Goal: Task Accomplishment & Management: Complete application form

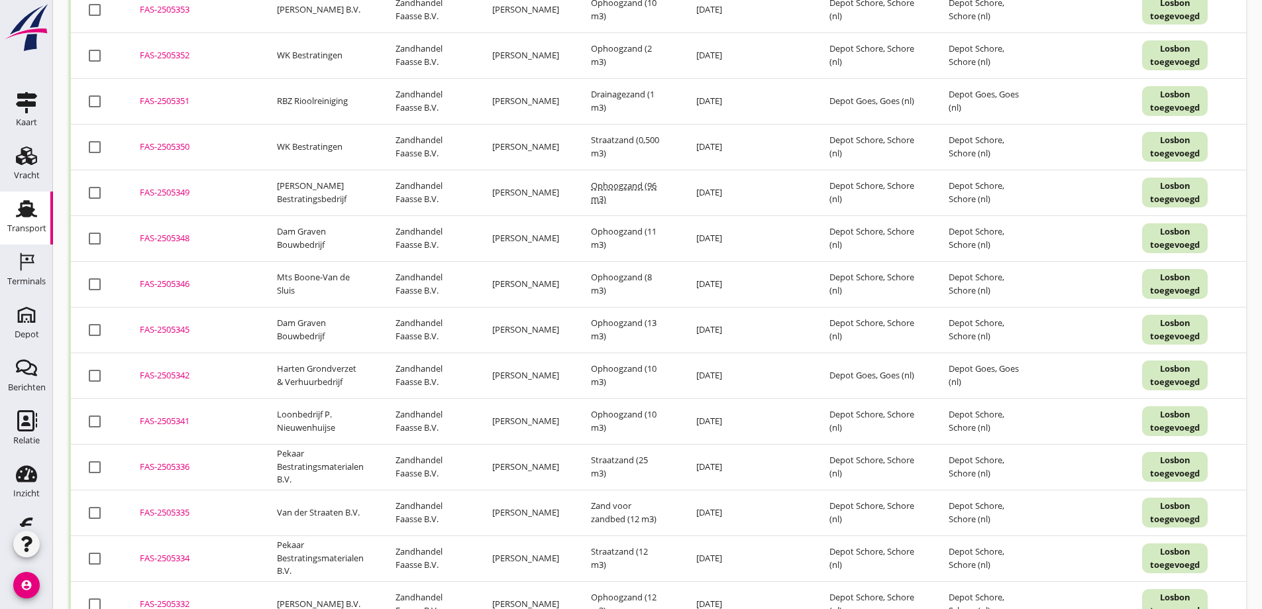
scroll to position [265, 0]
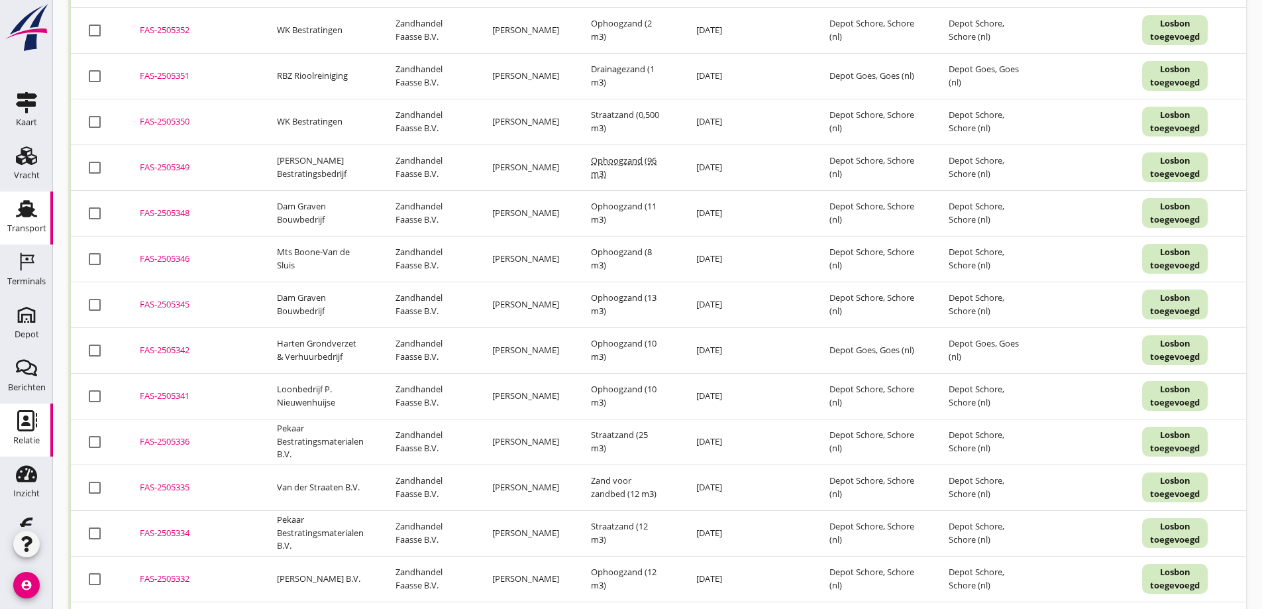
click at [16, 421] on icon "Relatie" at bounding box center [26, 420] width 21 height 21
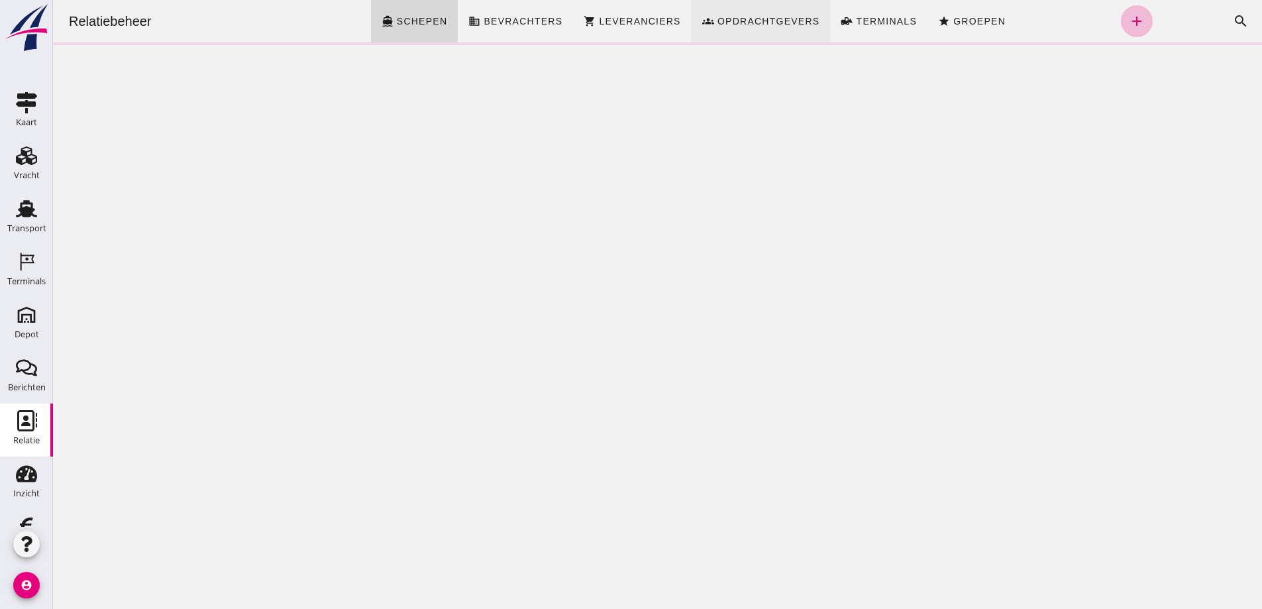
click at [775, 19] on span "Opdrachtgevers" at bounding box center [768, 21] width 103 height 11
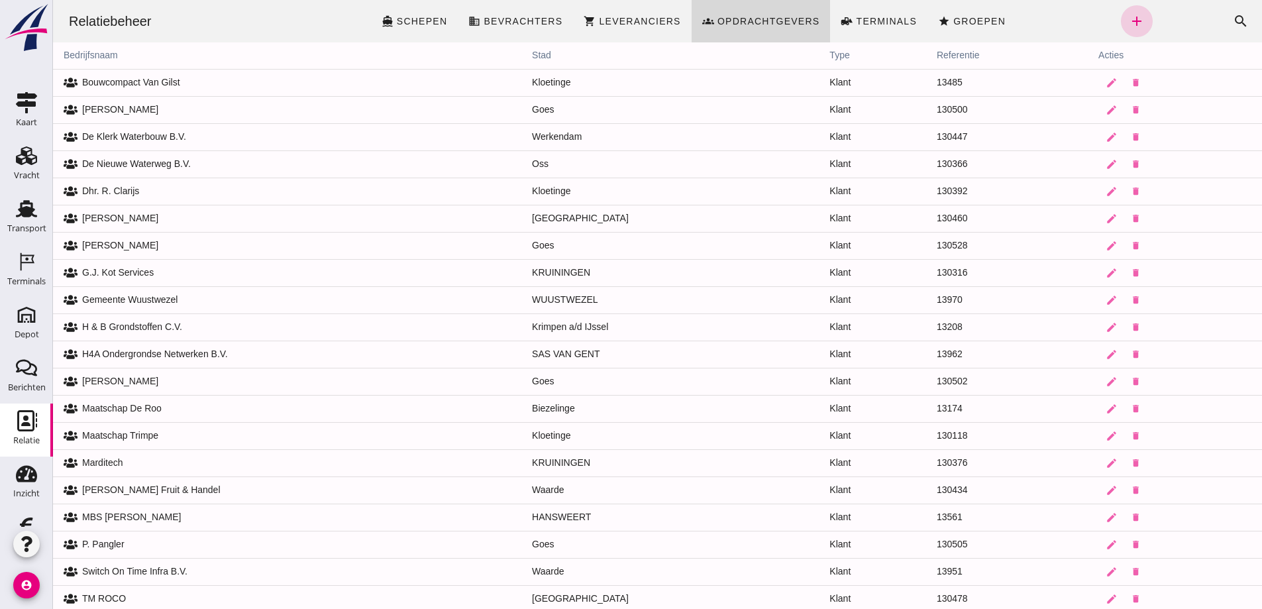
click at [1129, 17] on icon "add" at bounding box center [1137, 21] width 16 height 16
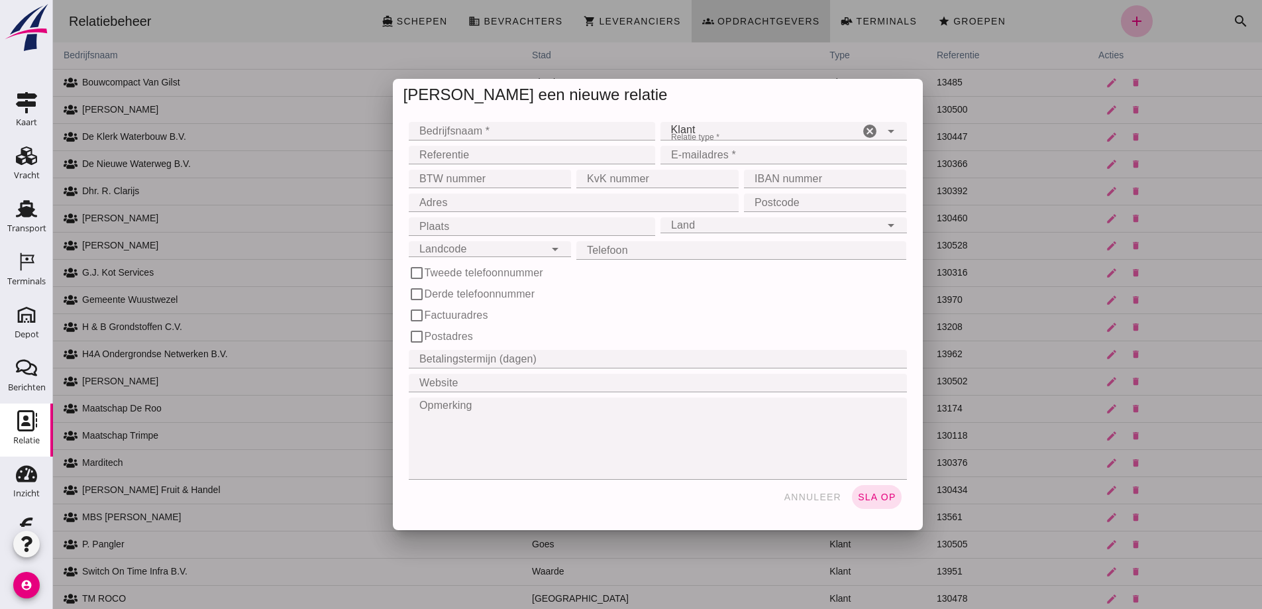
click at [476, 126] on input "Bedrijfsnaam *" at bounding box center [528, 131] width 239 height 19
click at [413, 129] on input "Vulpen" at bounding box center [517, 131] width 217 height 19
type input "[PERSON_NAME]"
click at [486, 157] on input "Referentie" at bounding box center [528, 155] width 239 height 19
click at [677, 155] on input "E-mailadres *" at bounding box center [780, 155] width 239 height 19
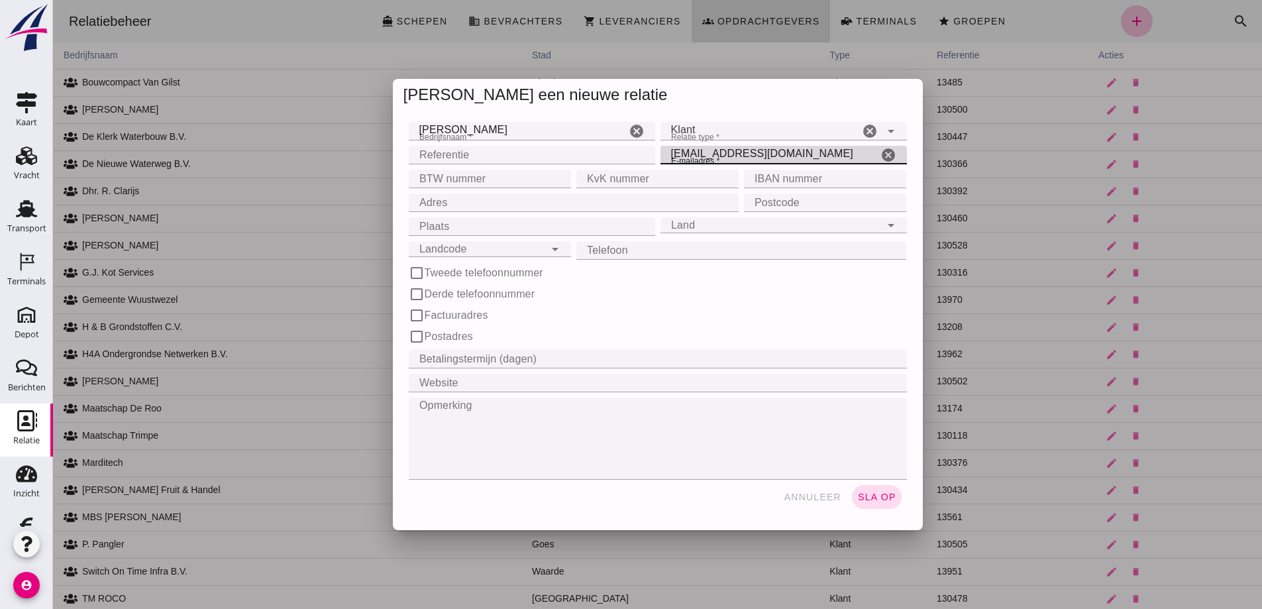
type input "[EMAIL_ADDRESS][DOMAIN_NAME]"
click at [455, 199] on input "Adres" at bounding box center [570, 202] width 323 height 19
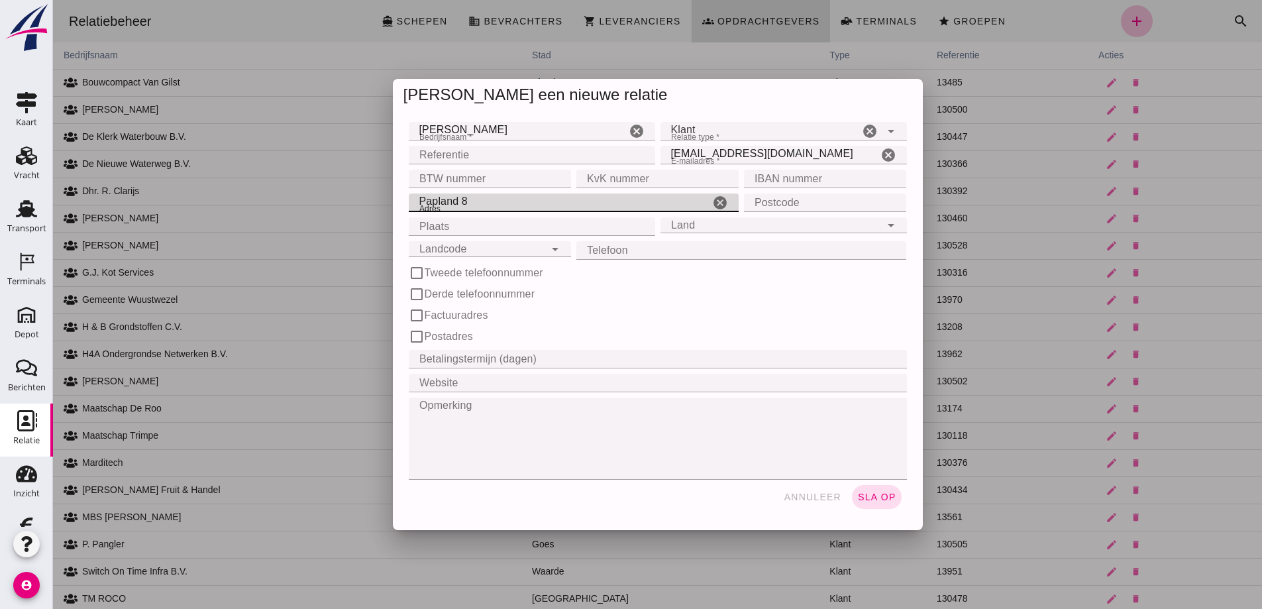
type input "Papland 8"
click at [780, 202] on input "Postcode" at bounding box center [821, 202] width 154 height 19
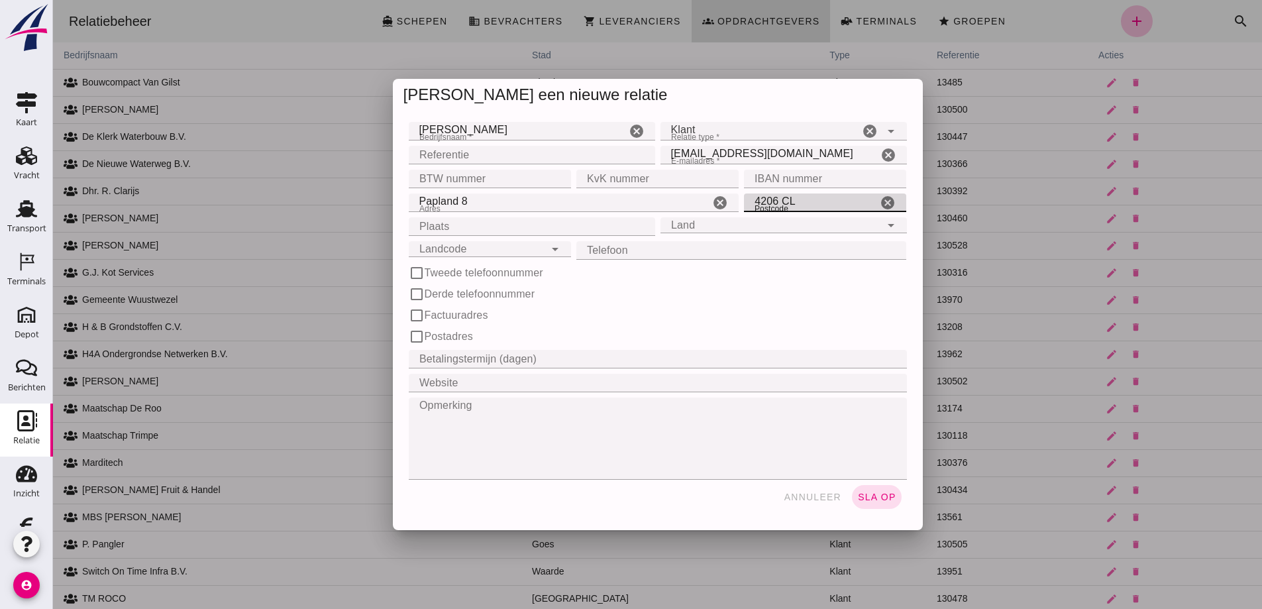
type input "4206 CL"
click at [488, 232] on input "Plaats" at bounding box center [528, 226] width 239 height 19
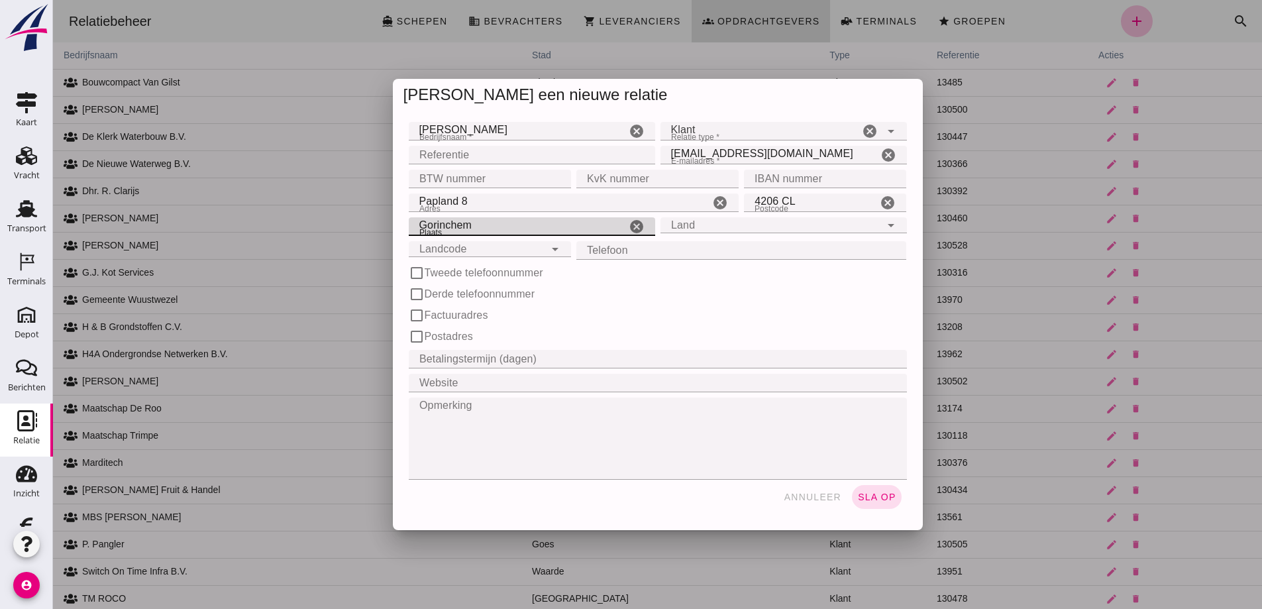
type input "Gorinchem"
click at [710, 227] on div "Land Land" at bounding box center [771, 225] width 220 height 16
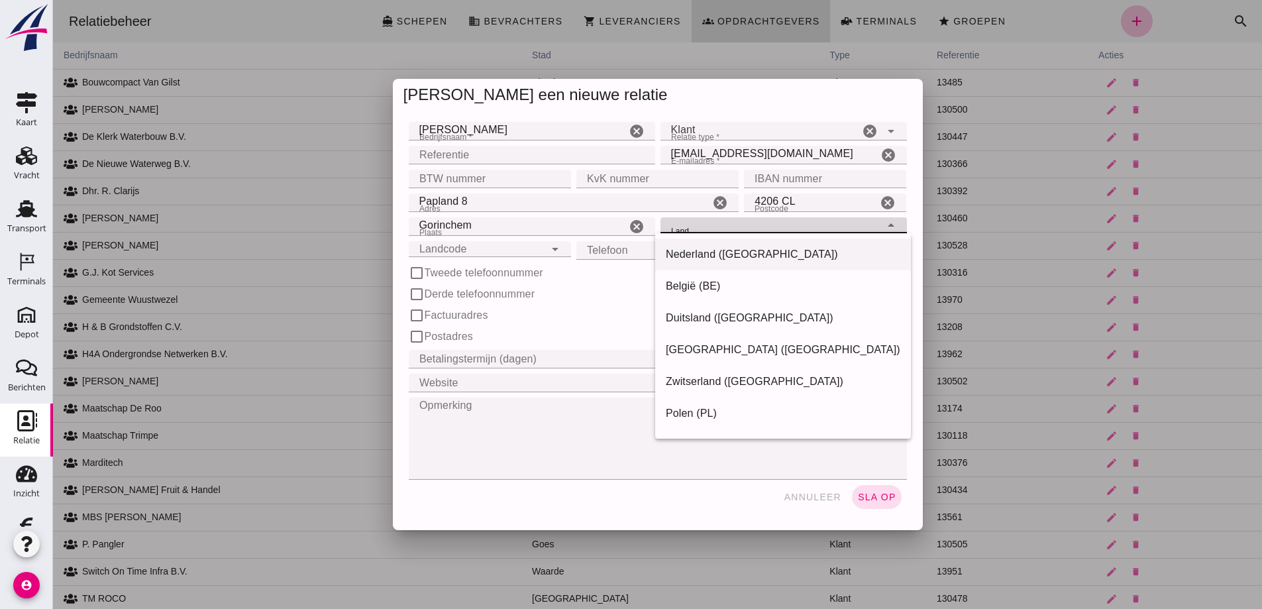
click at [711, 250] on div "Nederland ([GEOGRAPHIC_DATA])" at bounding box center [783, 255] width 235 height 16
type input "Nederland ([GEOGRAPHIC_DATA])"
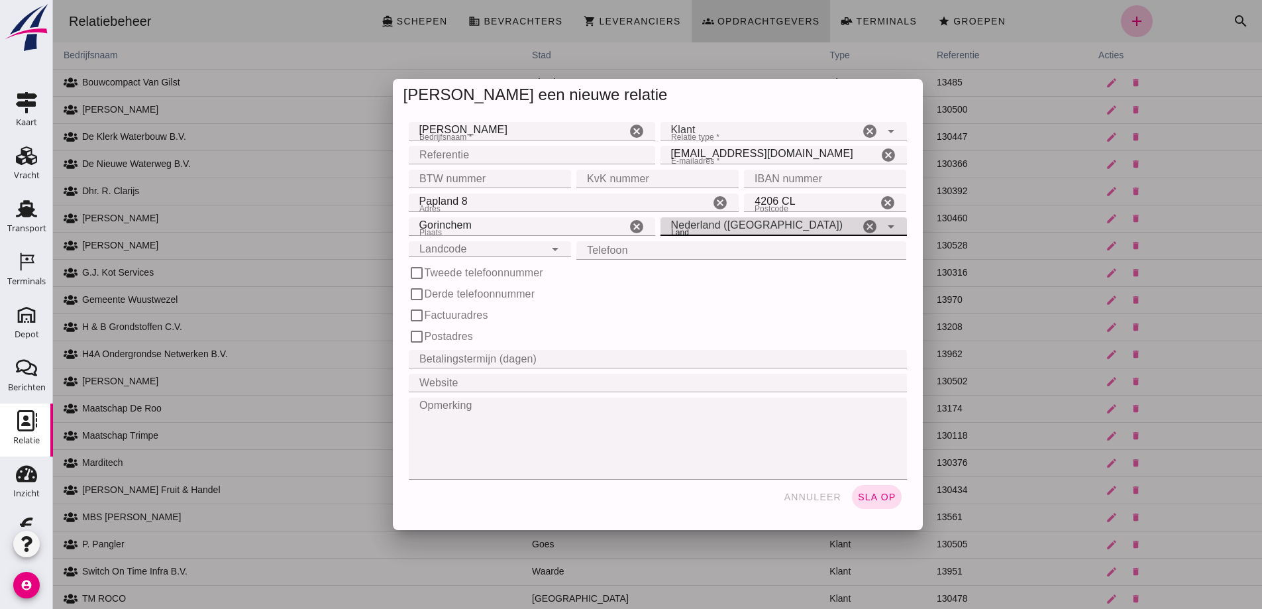
click at [503, 248] on input "Landcode" at bounding box center [477, 241] width 136 height 16
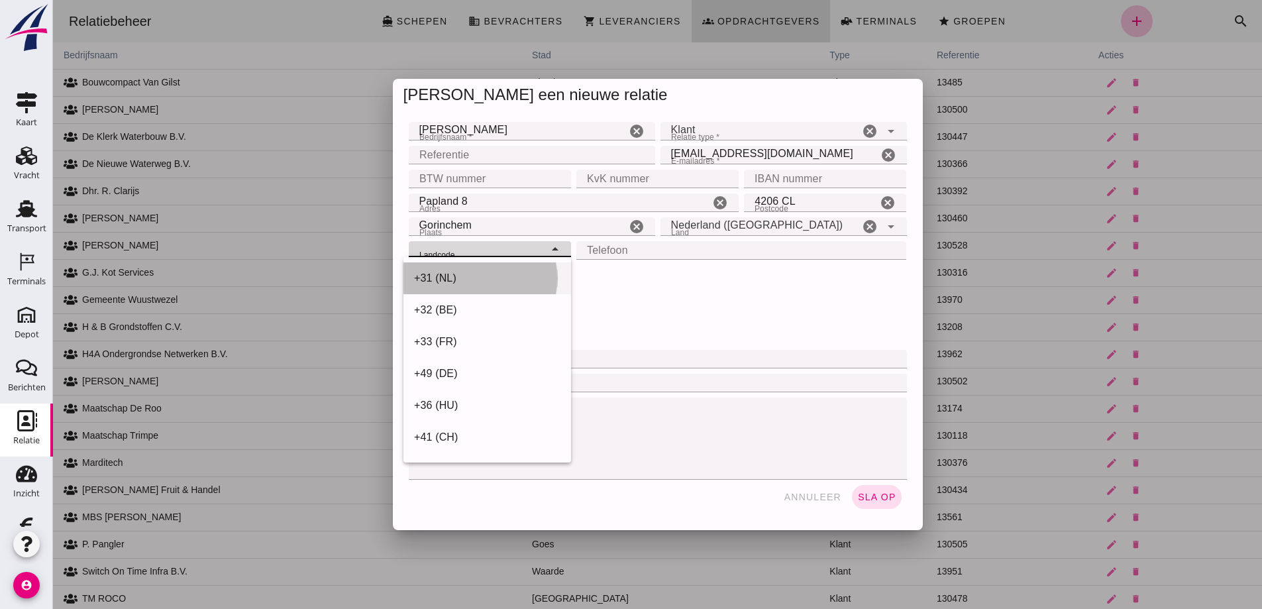
click at [500, 275] on div "+31 (NL)" at bounding box center [487, 278] width 146 height 16
type input "+31 (NL)"
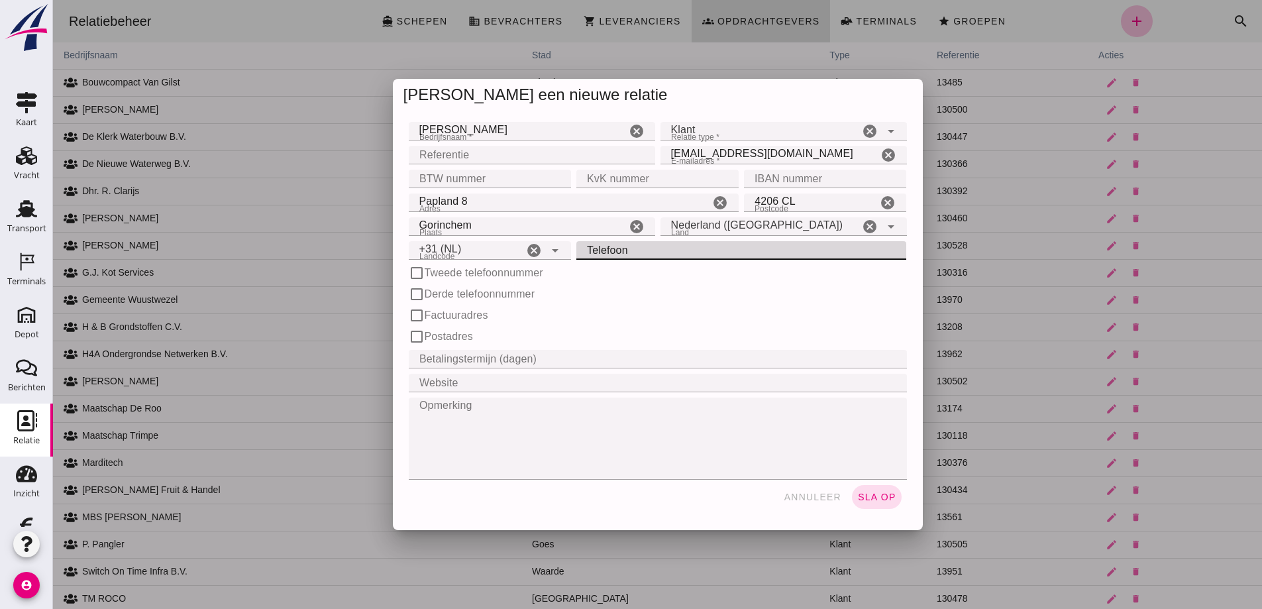
click at [610, 251] on input "Telefoon" at bounding box center [738, 250] width 323 height 19
type input "0183-645060"
click at [449, 358] on input "Betalingstermijn (dagen)" at bounding box center [654, 359] width 490 height 19
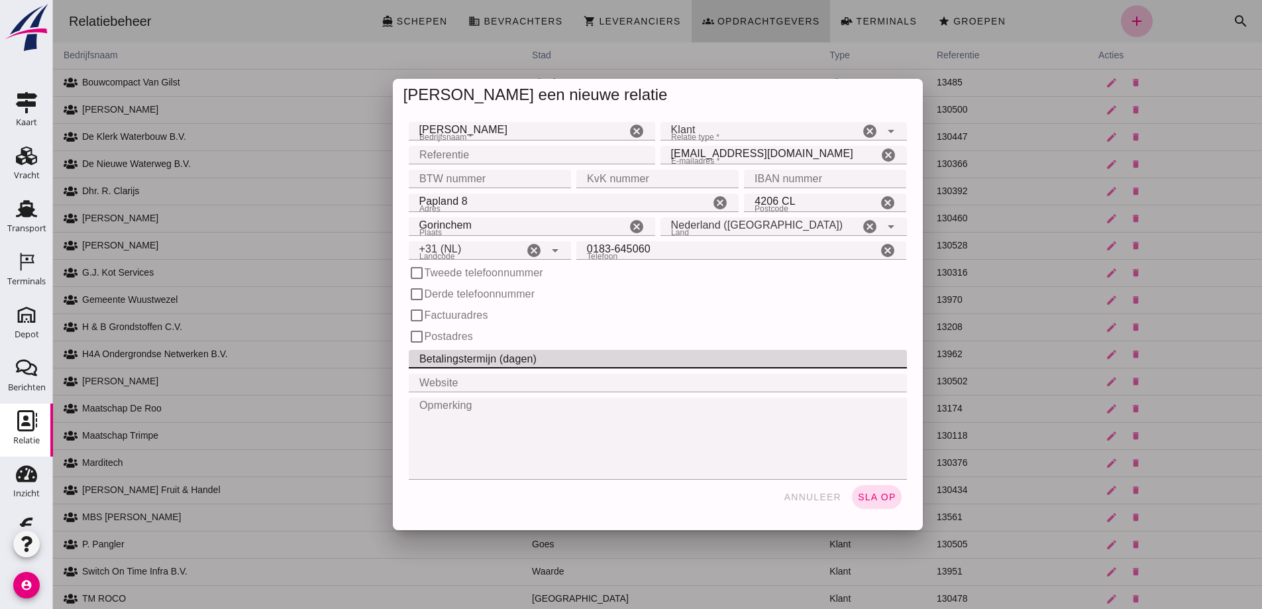
click at [448, 358] on input "Betalingstermijn (dagen)" at bounding box center [654, 359] width 490 height 19
click at [449, 359] on input "Betalingstermijn (dagen)" at bounding box center [654, 359] width 490 height 19
type input "30"
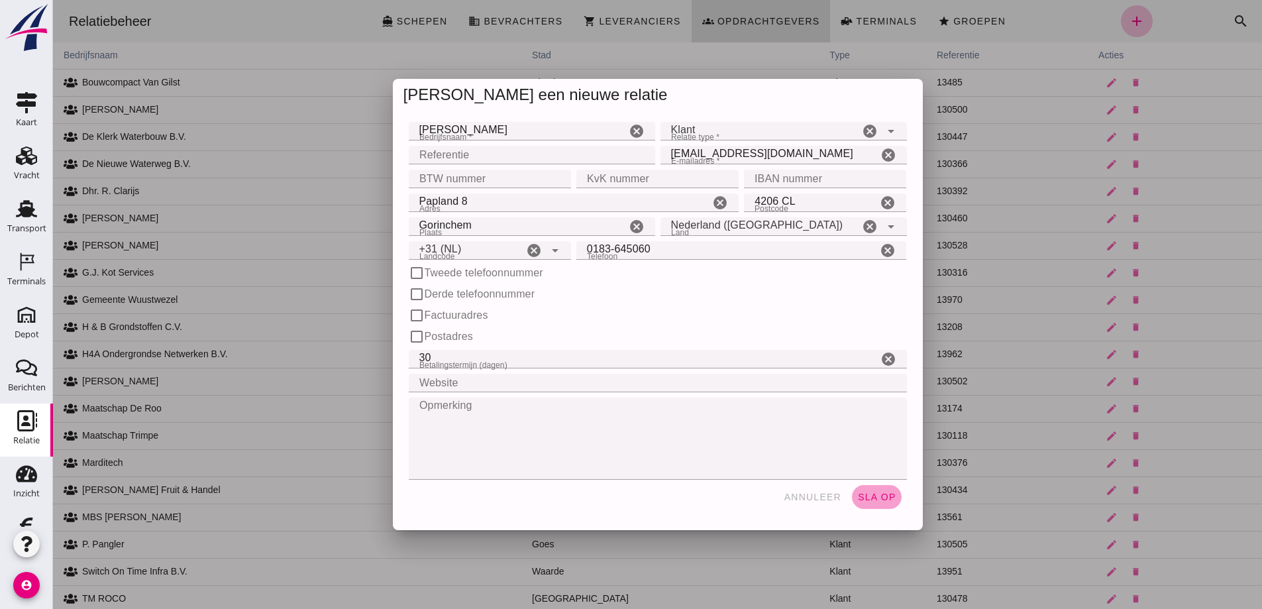
click at [871, 492] on span "sla op" at bounding box center [876, 497] width 39 height 11
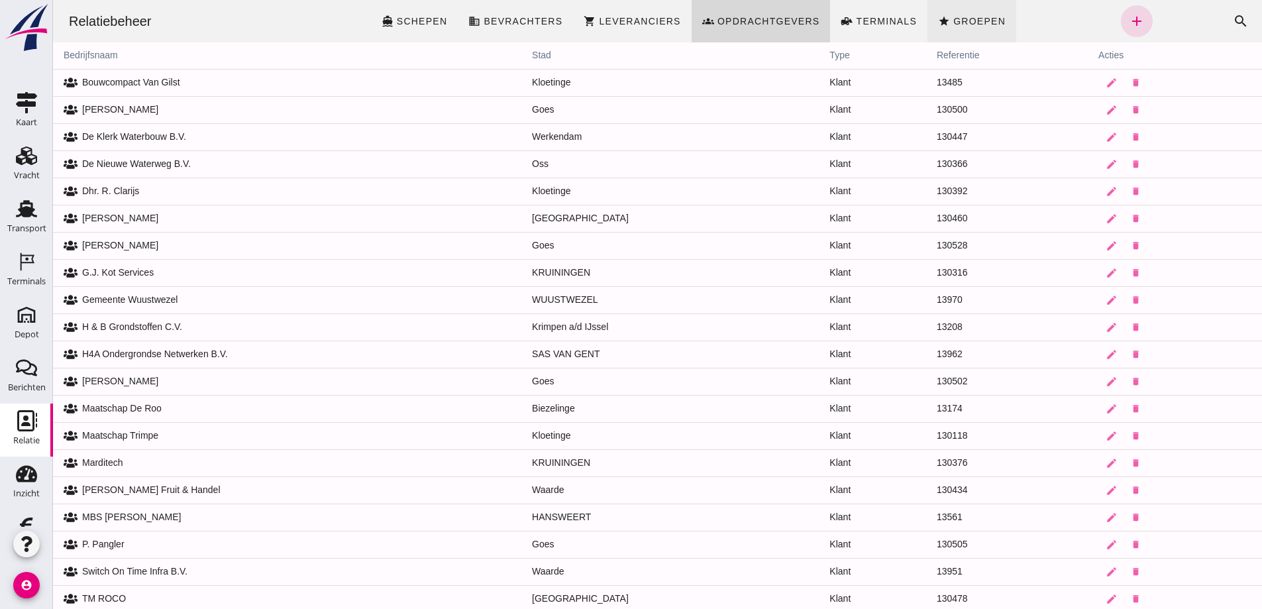
click at [958, 18] on span "Groepen" at bounding box center [979, 21] width 53 height 11
click at [960, 19] on span "Groepen" at bounding box center [979, 21] width 53 height 11
click at [967, 17] on span "Groepen" at bounding box center [979, 21] width 53 height 11
click at [867, 20] on span "Terminals" at bounding box center [886, 21] width 62 height 11
click at [953, 21] on span "Groepen" at bounding box center [979, 21] width 53 height 11
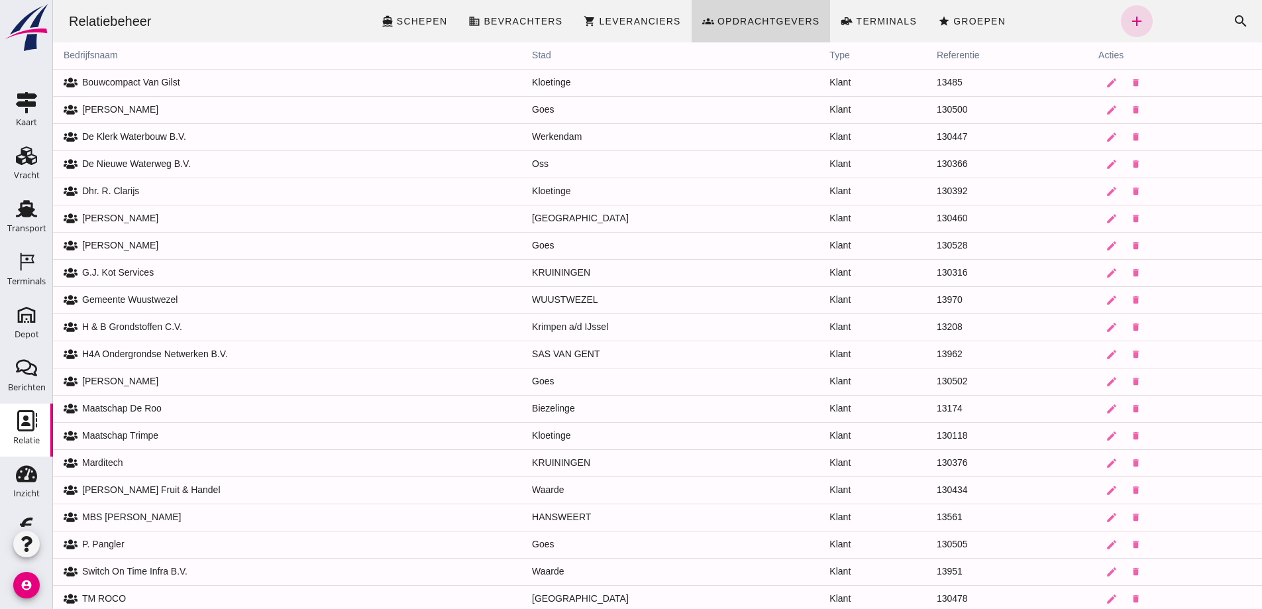
click at [23, 424] on use at bounding box center [27, 420] width 20 height 21
click at [21, 209] on use at bounding box center [26, 208] width 21 height 17
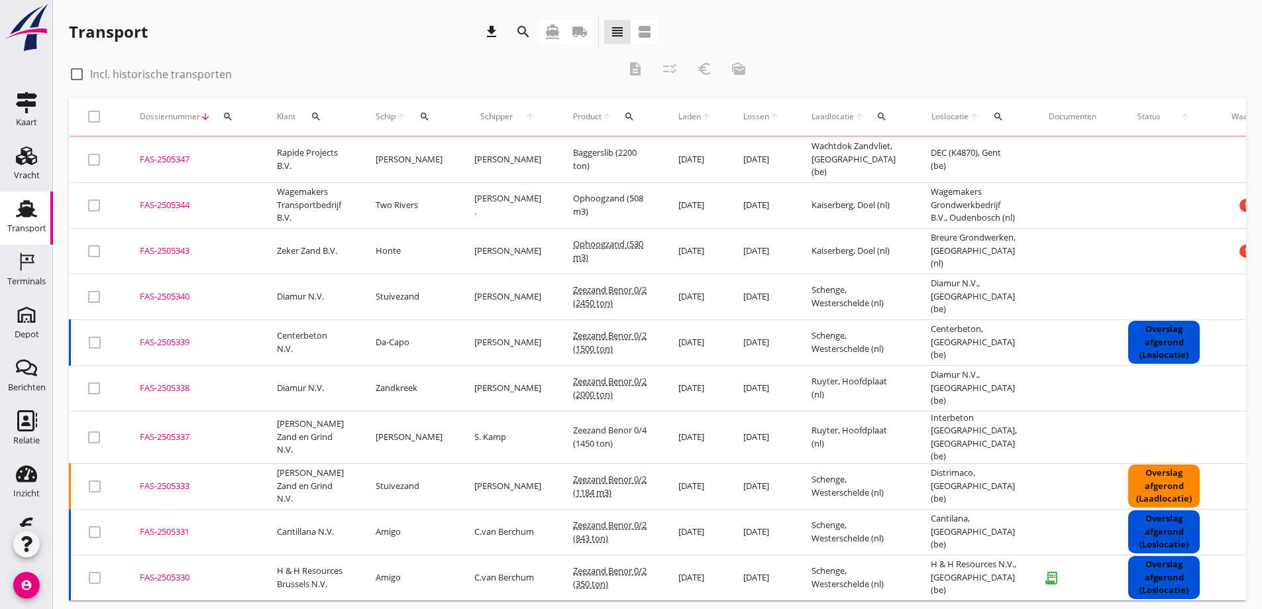
click at [21, 209] on use at bounding box center [26, 208] width 21 height 17
click at [21, 420] on use at bounding box center [27, 420] width 20 height 21
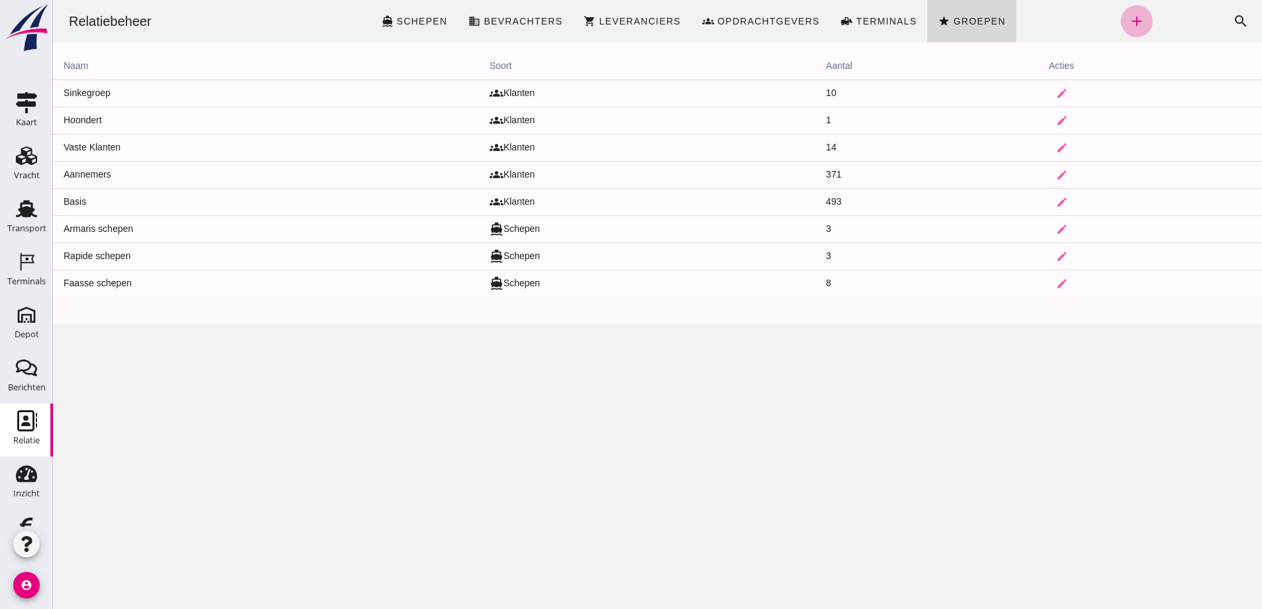
click at [1129, 18] on icon "add" at bounding box center [1137, 21] width 16 height 16
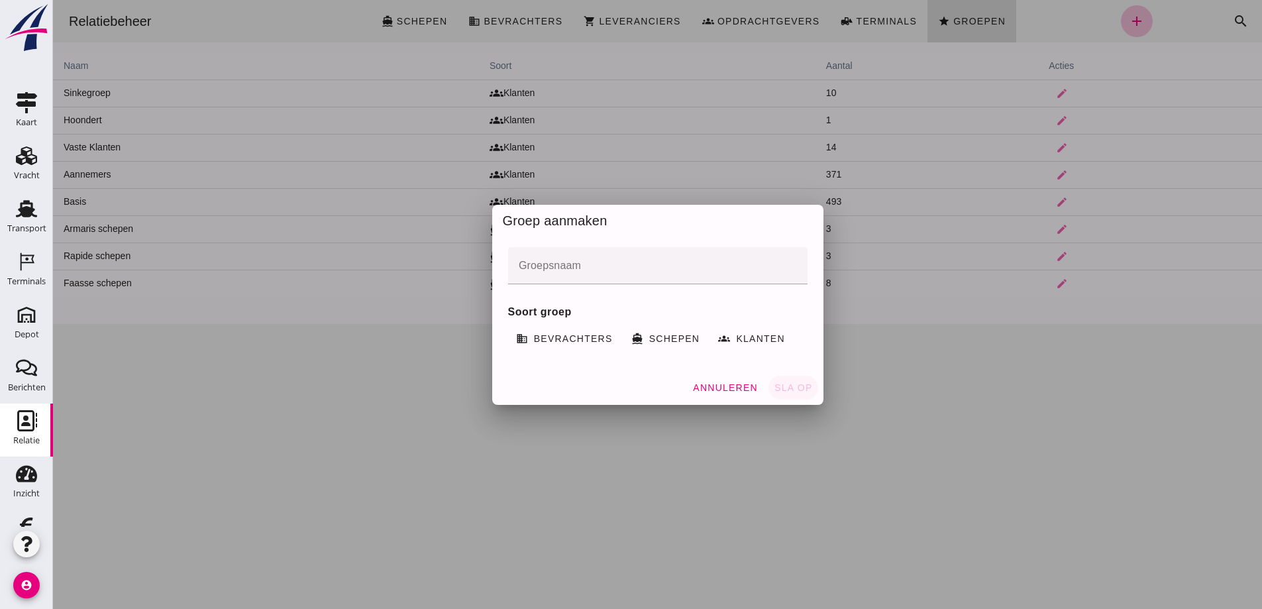
click at [555, 273] on input "Groepsnaam" at bounding box center [658, 265] width 300 height 37
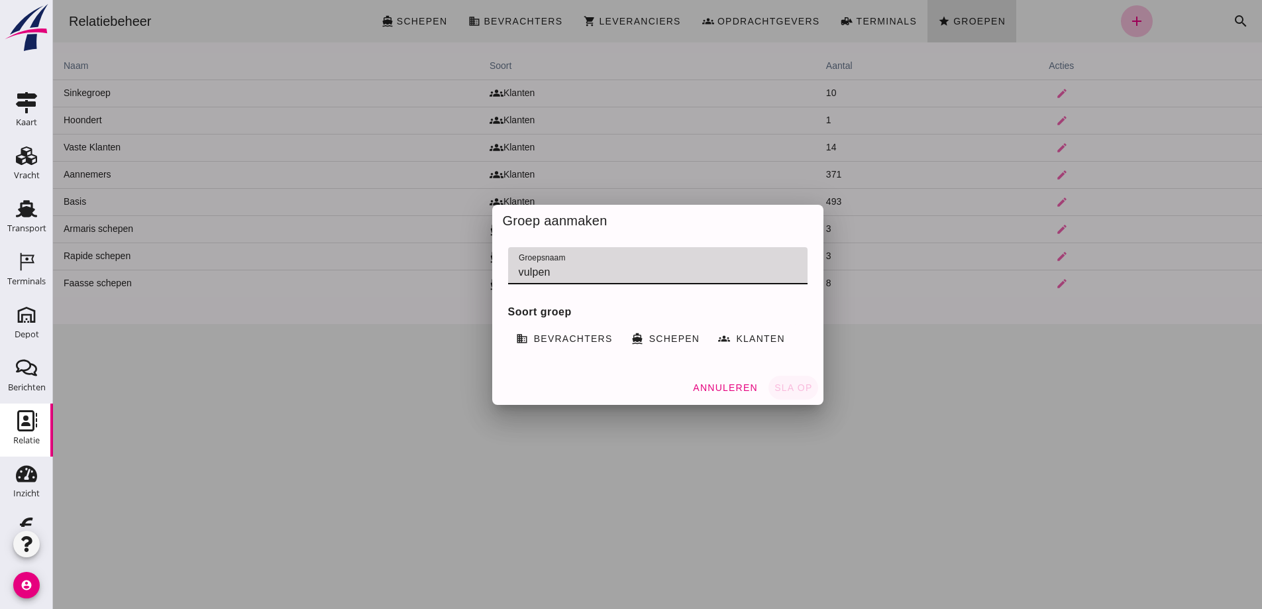
click at [514, 272] on input "vulpen" at bounding box center [658, 265] width 300 height 37
type input "van vulpen"
click at [749, 332] on button "groups Klanten" at bounding box center [752, 339] width 85 height 32
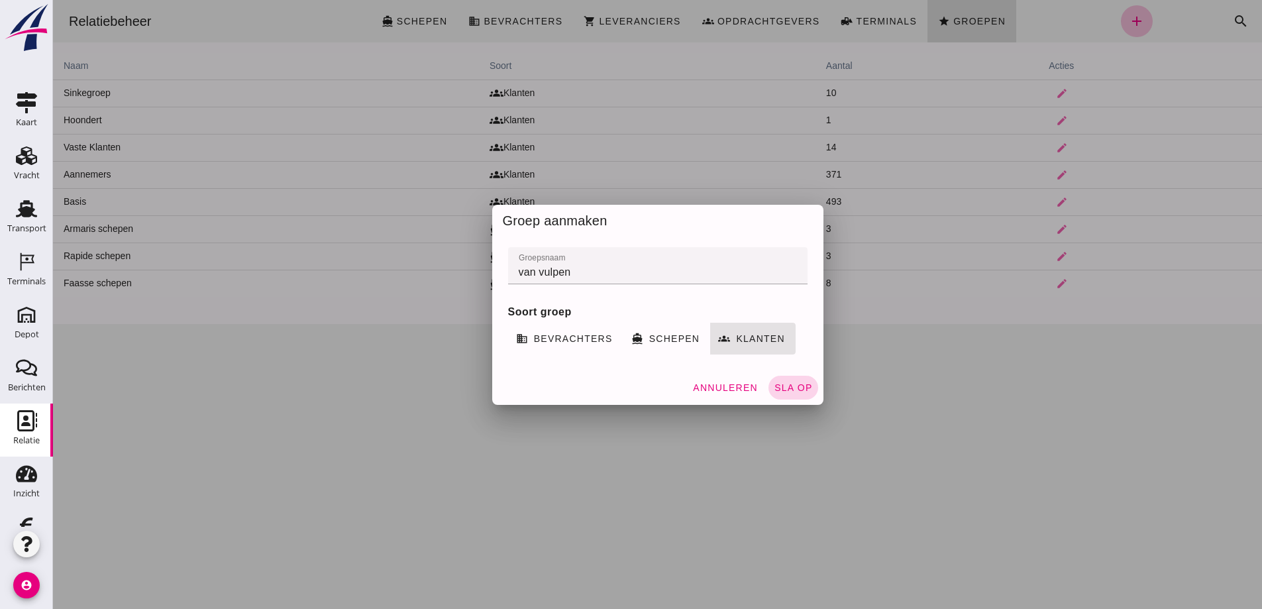
click at [796, 381] on button "sla op" at bounding box center [794, 388] width 50 height 24
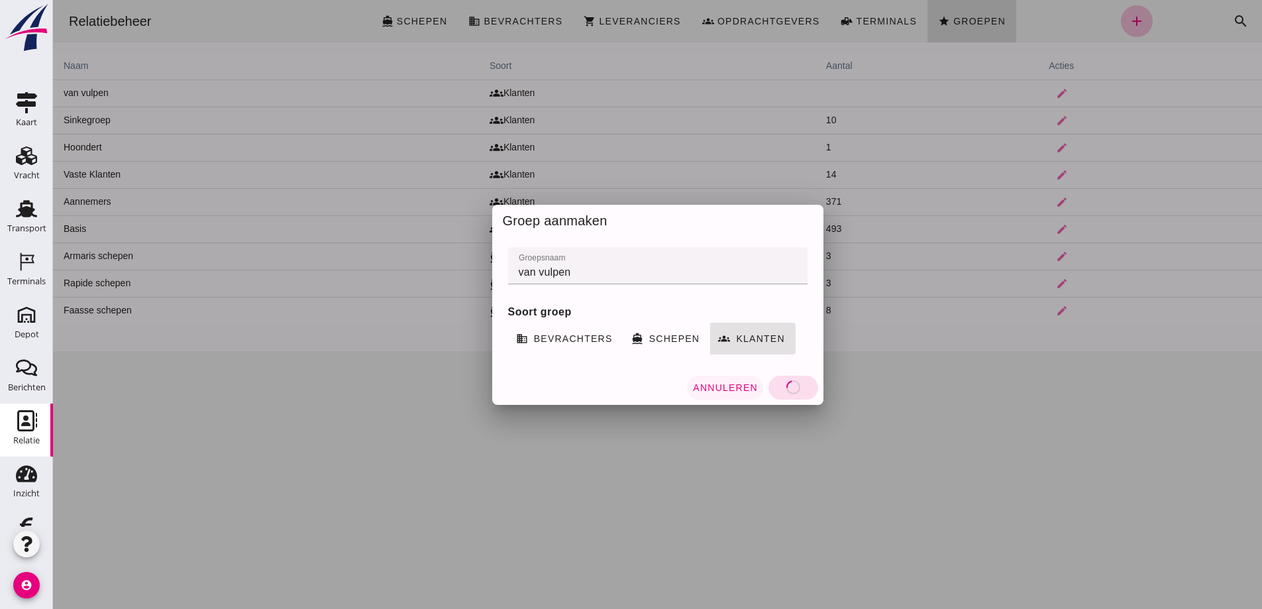
click at [724, 382] on span "Annuleren" at bounding box center [725, 387] width 66 height 11
click at [724, 387] on span "Annuleren" at bounding box center [725, 387] width 66 height 11
click at [724, 387] on div at bounding box center [657, 304] width 1209 height 609
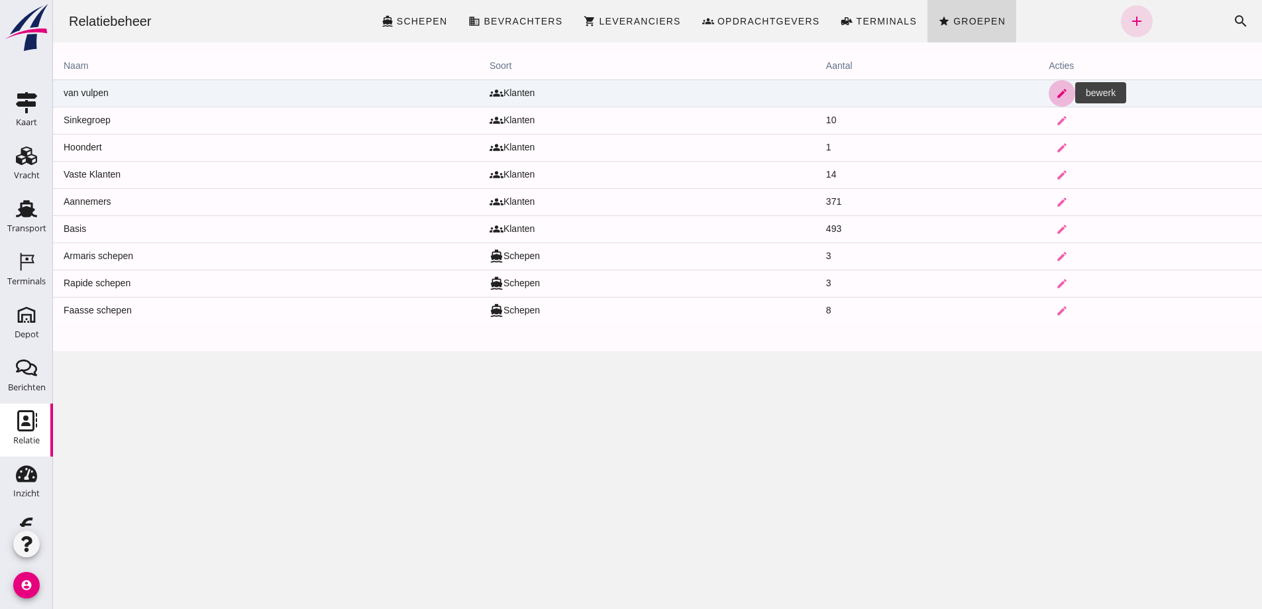
click at [1056, 89] on icon "edit" at bounding box center [1062, 93] width 12 height 12
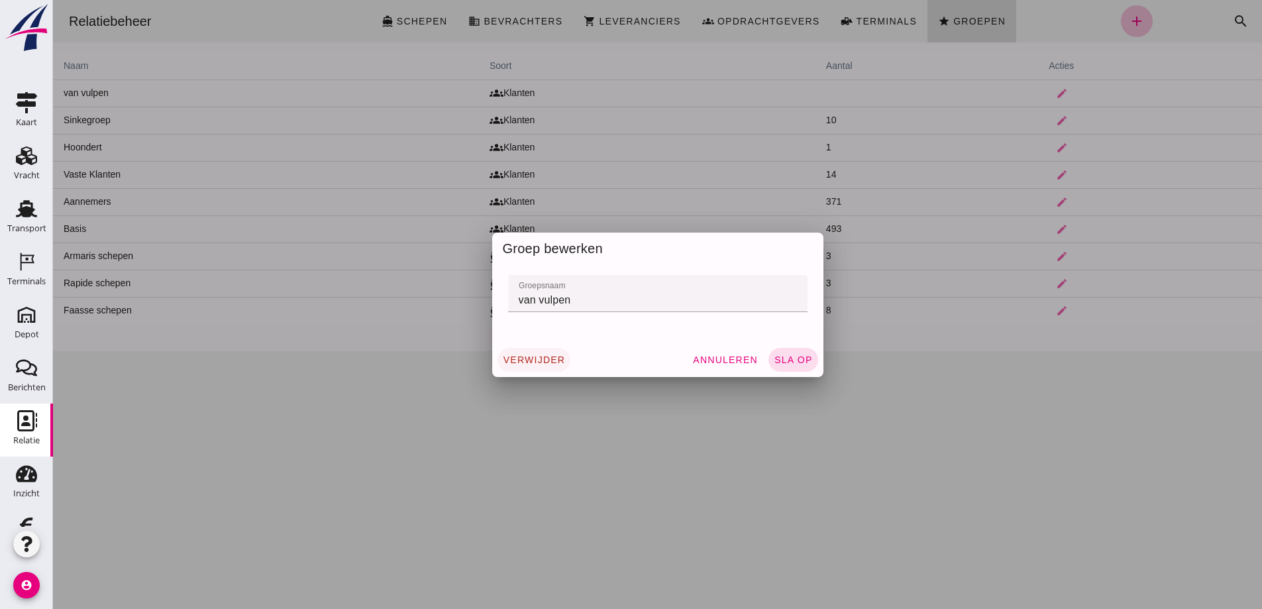
click at [522, 356] on span "verwijder" at bounding box center [534, 360] width 63 height 11
click at [527, 352] on button "annuleer" at bounding box center [532, 360] width 69 height 24
click at [525, 356] on span "verwijder" at bounding box center [534, 360] width 63 height 11
click at [787, 358] on span "sla op" at bounding box center [793, 360] width 39 height 11
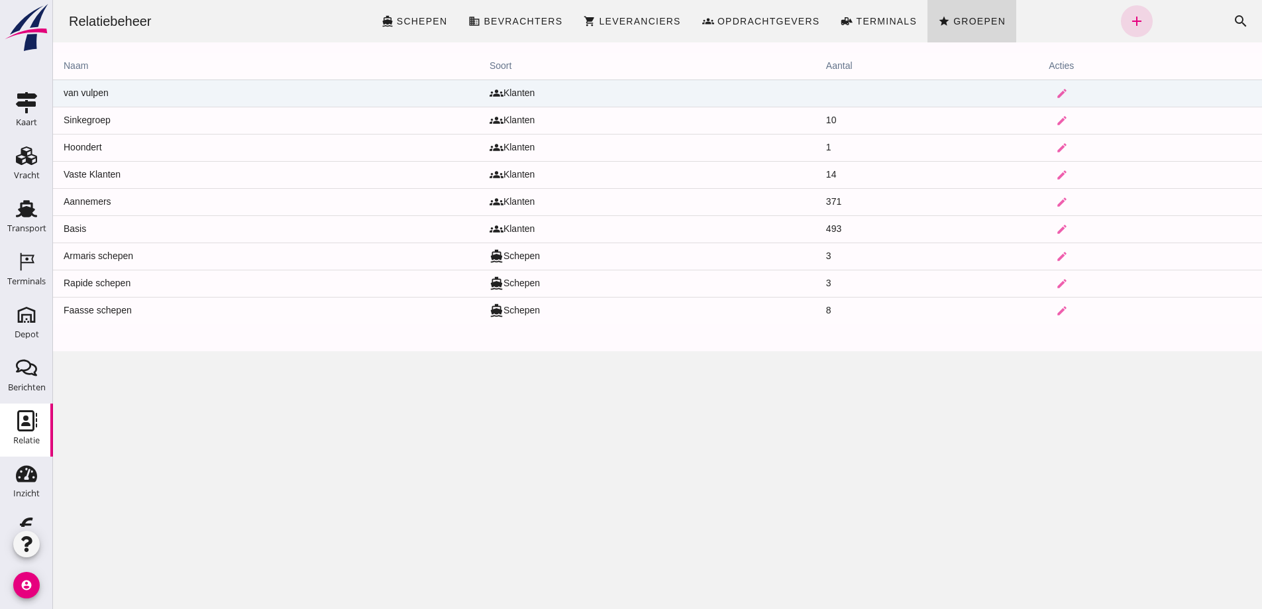
click at [115, 86] on td "van vulpen" at bounding box center [266, 93] width 426 height 27
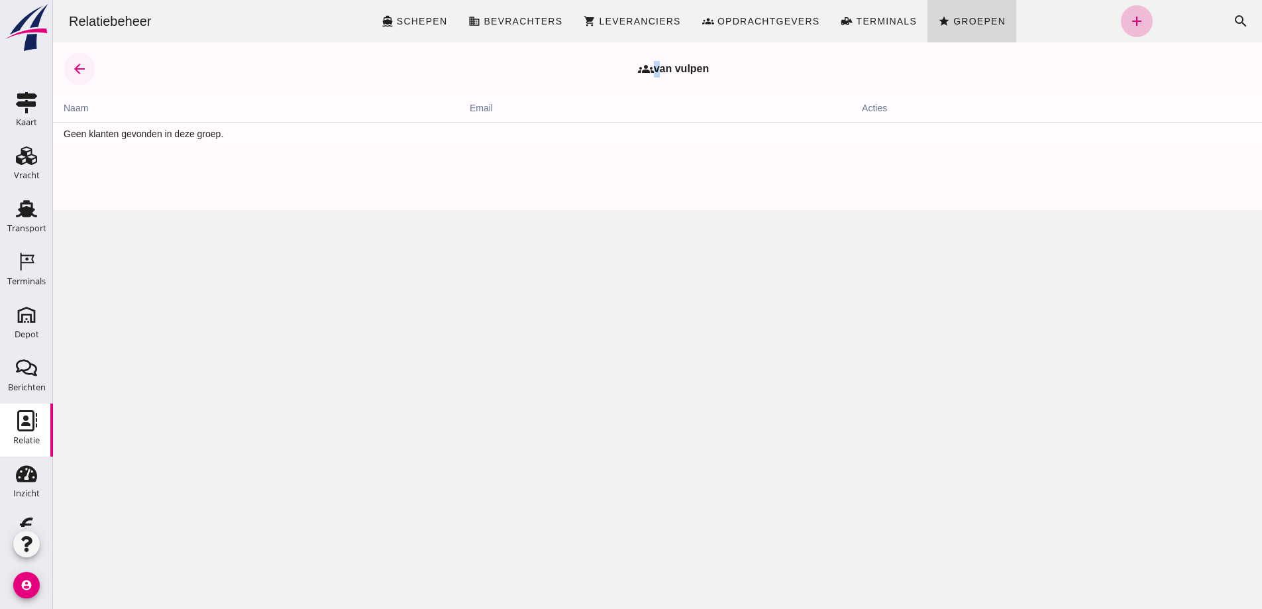
click at [78, 65] on icon "arrow_back" at bounding box center [80, 69] width 16 height 16
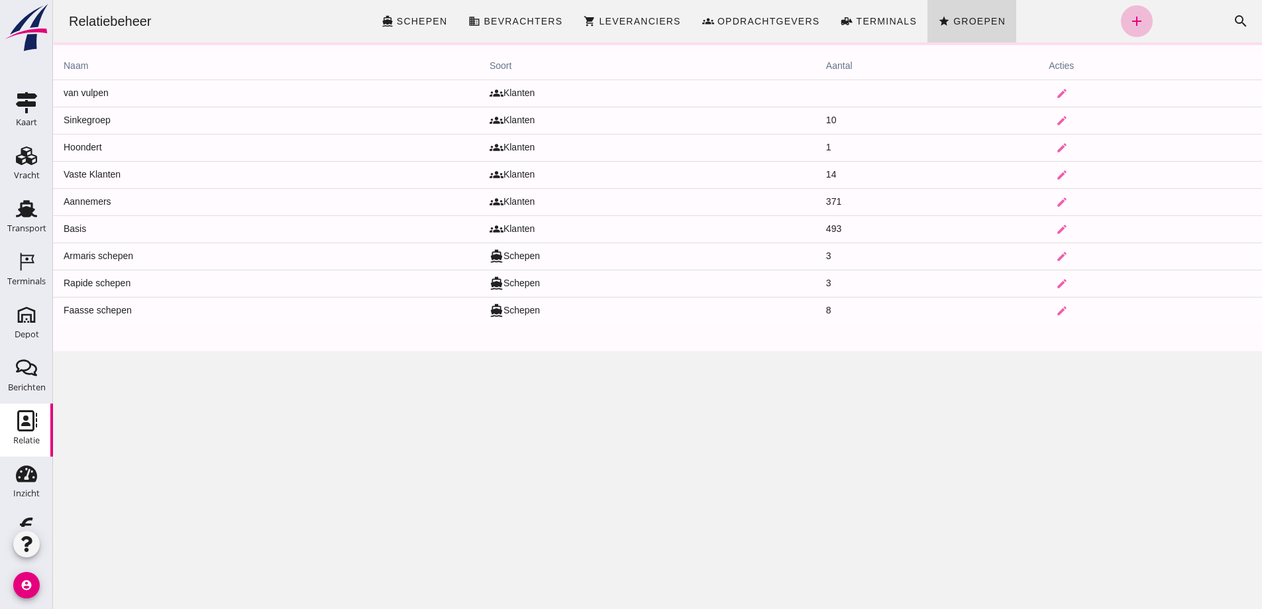
click at [78, 64] on th "naam" at bounding box center [266, 66] width 426 height 27
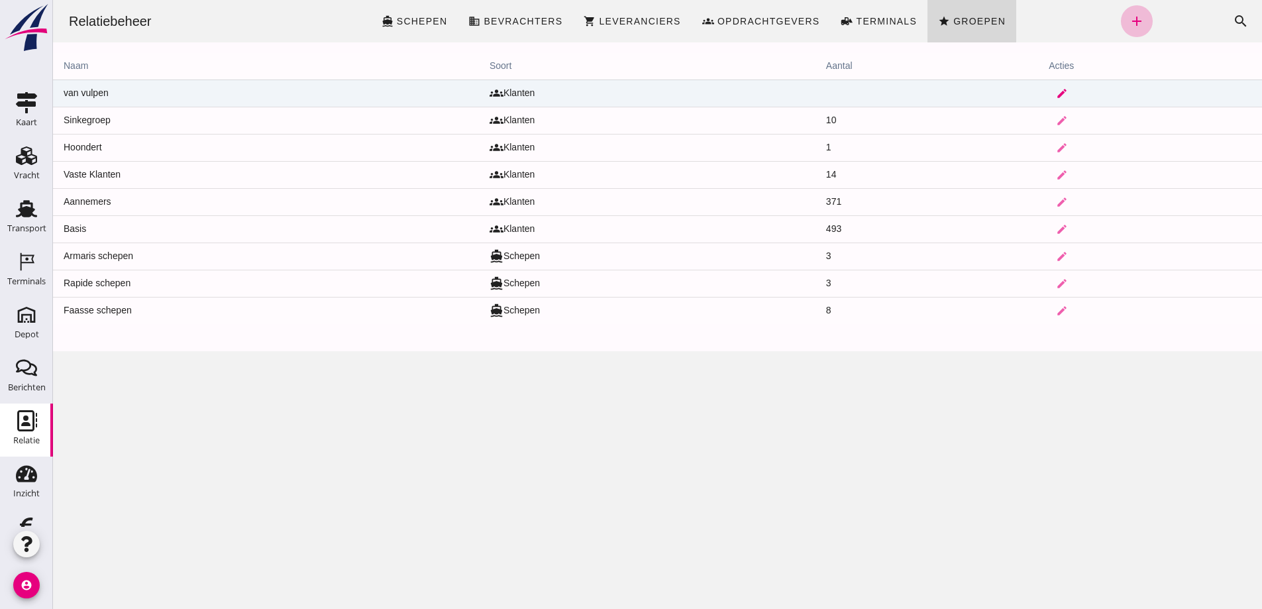
click at [1056, 90] on icon "edit" at bounding box center [1062, 93] width 12 height 12
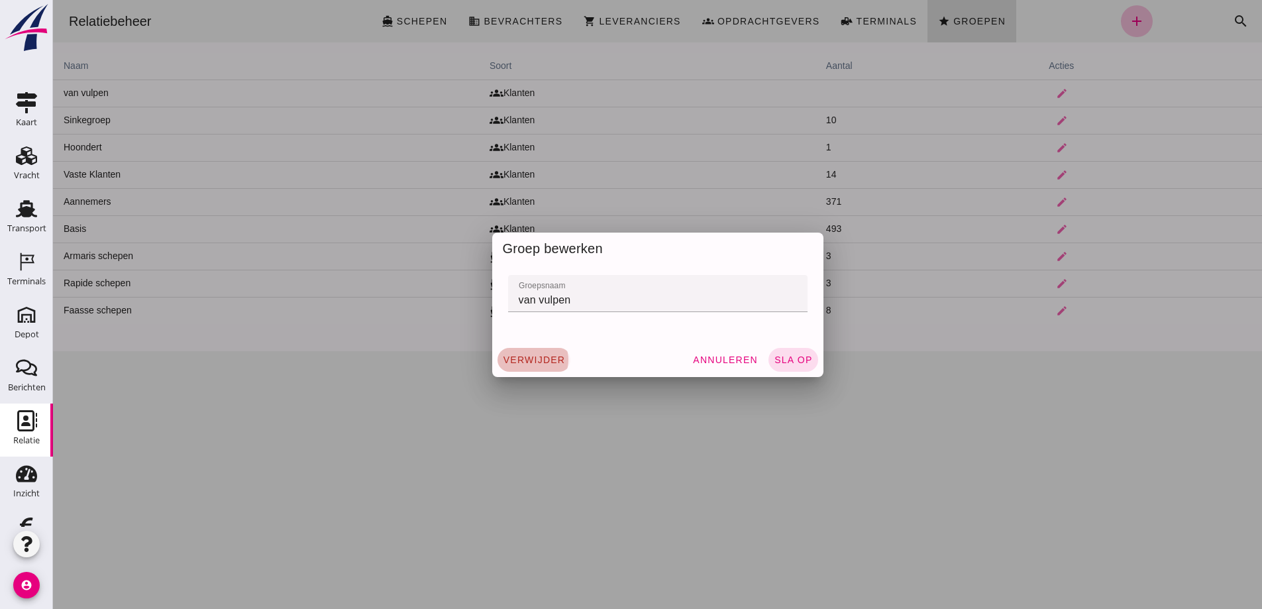
click at [533, 357] on span "verwijder" at bounding box center [534, 360] width 63 height 11
click at [595, 357] on span "bevestig" at bounding box center [604, 360] width 54 height 11
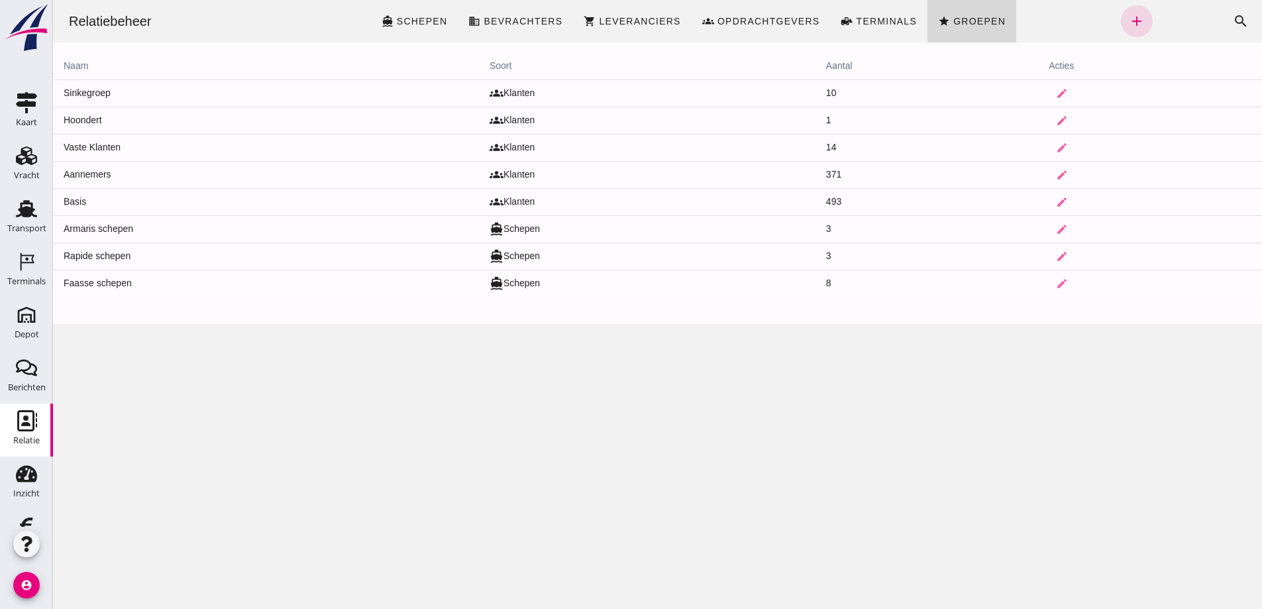
drag, startPoint x: 104, startPoint y: 169, endPoint x: 1057, endPoint y: 166, distance: 952.9
click at [105, 169] on td "Aannemers" at bounding box center [266, 174] width 426 height 27
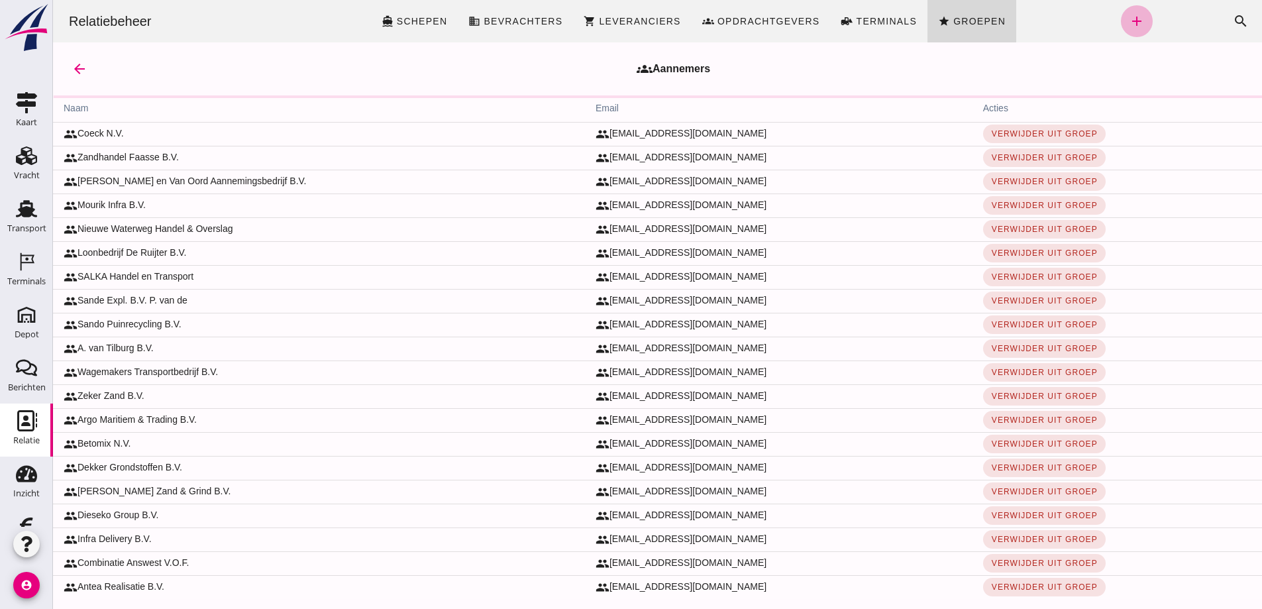
click at [1129, 20] on icon "add" at bounding box center [1137, 21] width 16 height 16
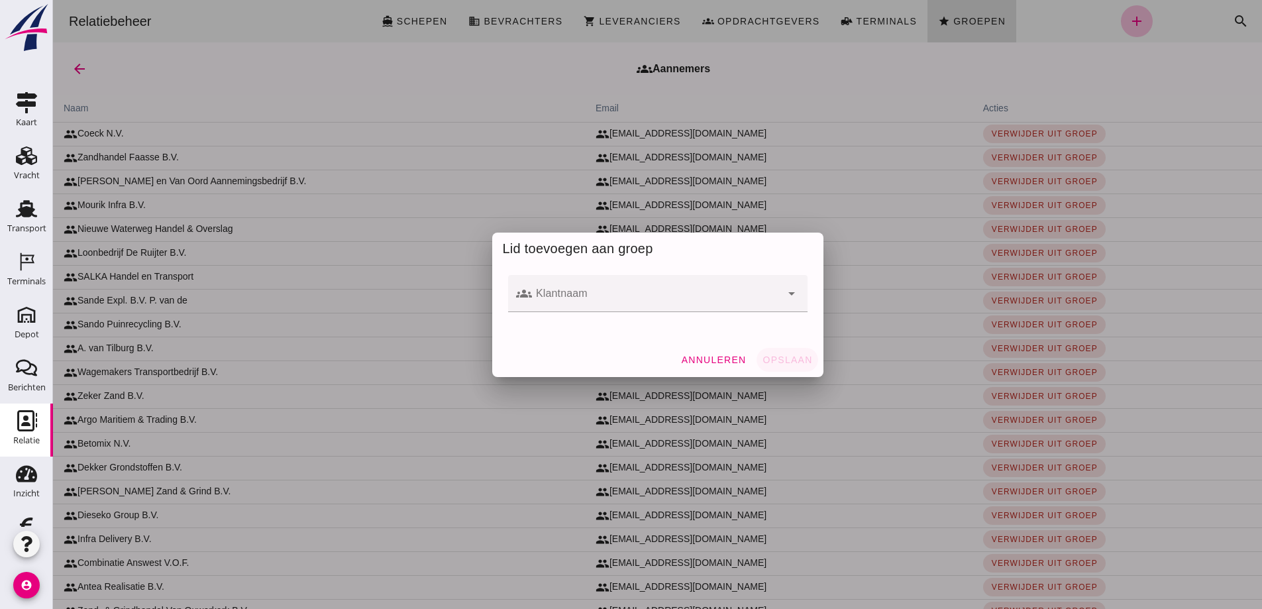
click at [557, 291] on div at bounding box center [656, 293] width 249 height 37
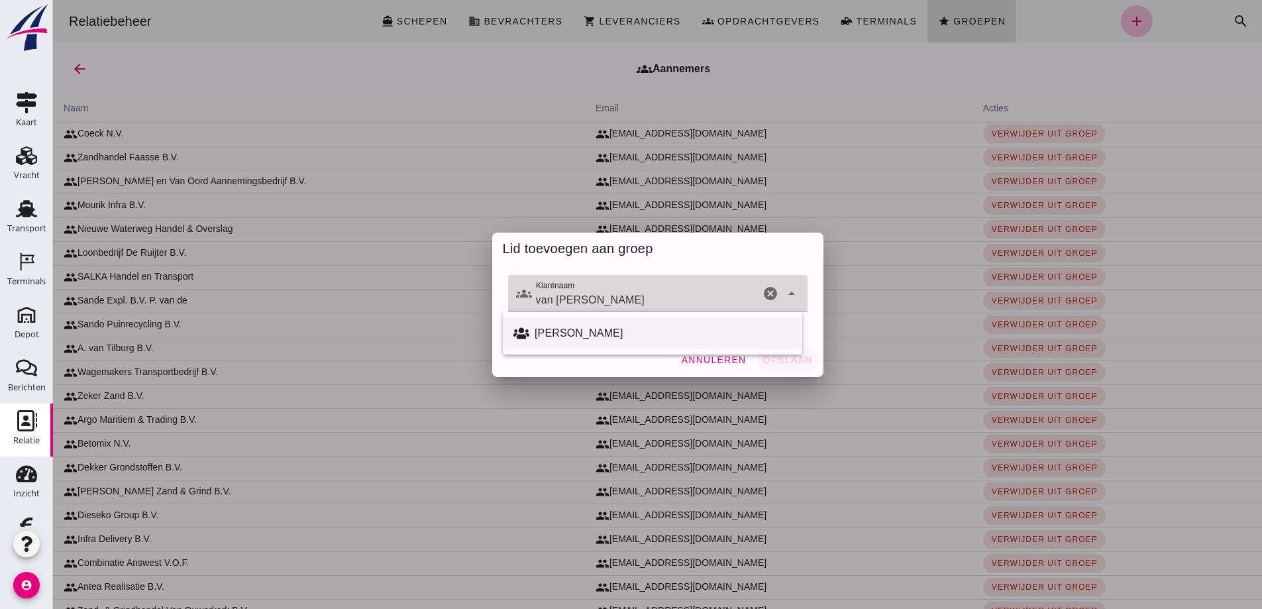
click at [576, 334] on div "[PERSON_NAME]" at bounding box center [663, 333] width 257 height 16
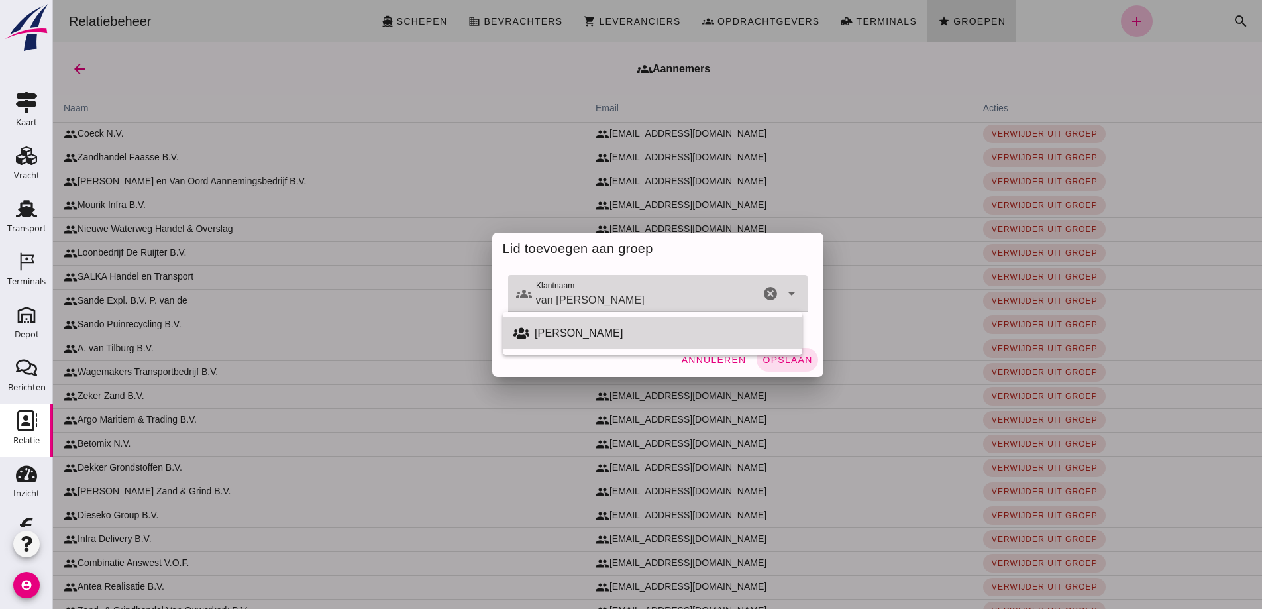
click at [574, 327] on div "[PERSON_NAME]" at bounding box center [663, 333] width 257 height 16
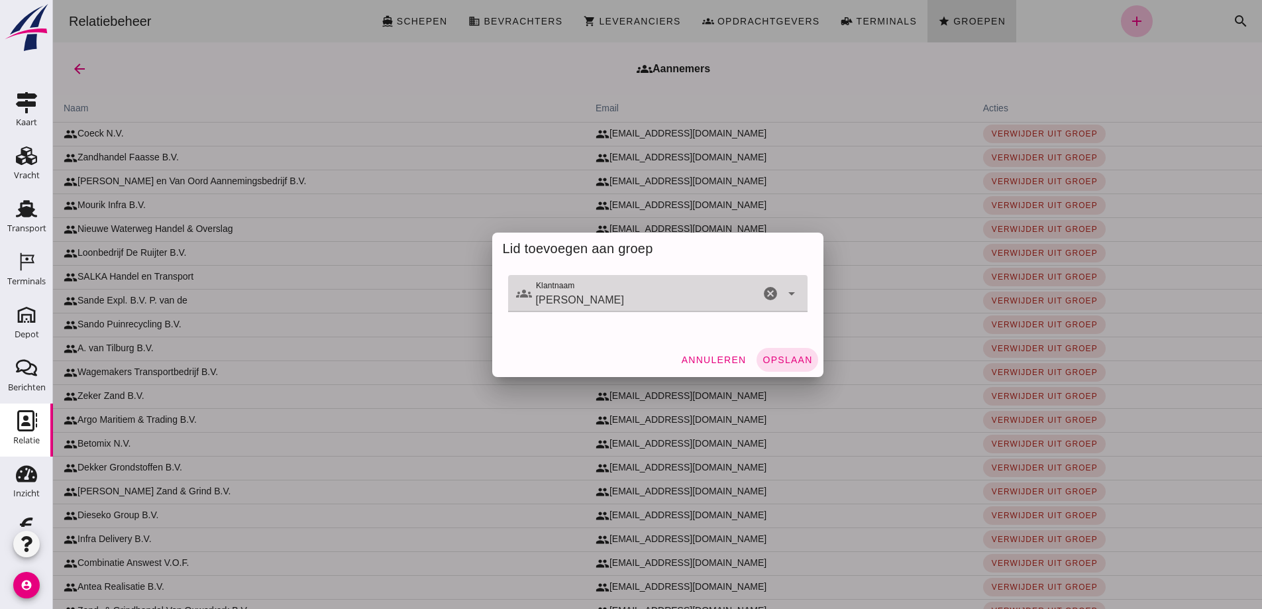
type input "[PERSON_NAME]"
click at [775, 357] on span "Opslaan" at bounding box center [787, 360] width 50 height 11
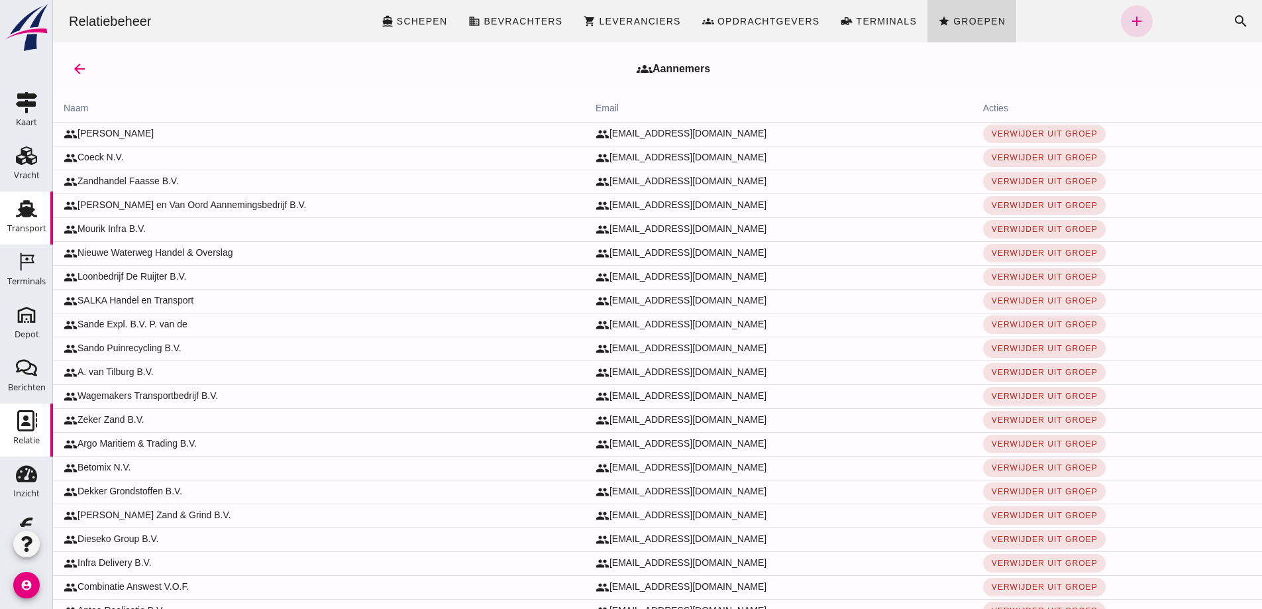
click at [24, 205] on icon "Transport" at bounding box center [26, 208] width 21 height 21
